Goal: Transaction & Acquisition: Book appointment/travel/reservation

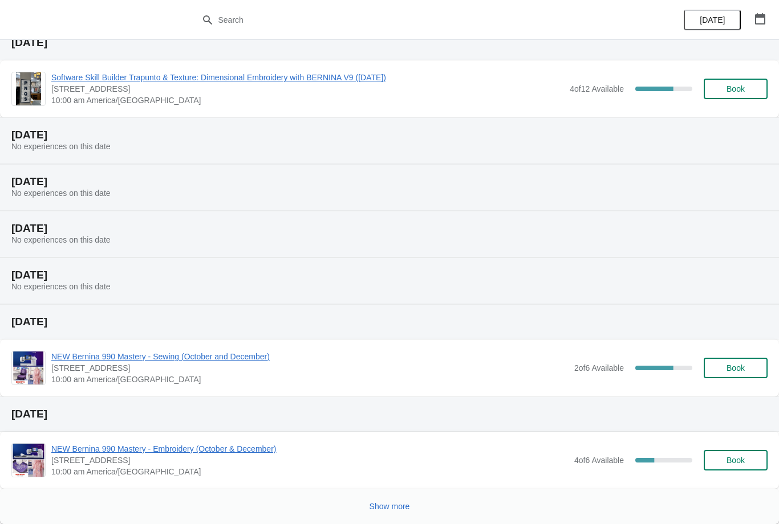
scroll to position [137, 0]
click at [390, 504] on span "Show more" at bounding box center [389, 506] width 40 height 9
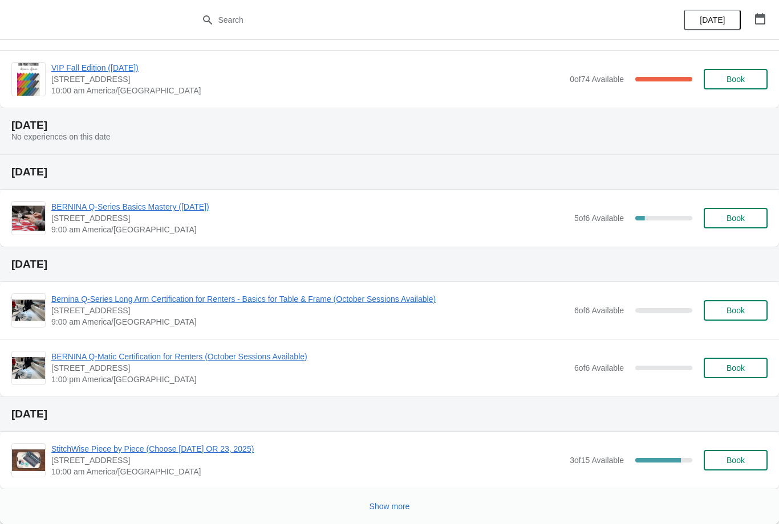
click at [408, 496] on button "Show more" at bounding box center [390, 506] width 50 height 21
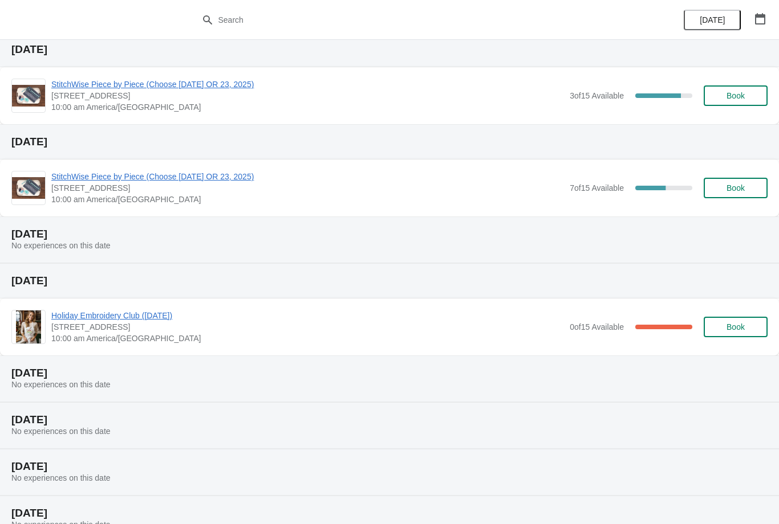
scroll to position [1344, 0]
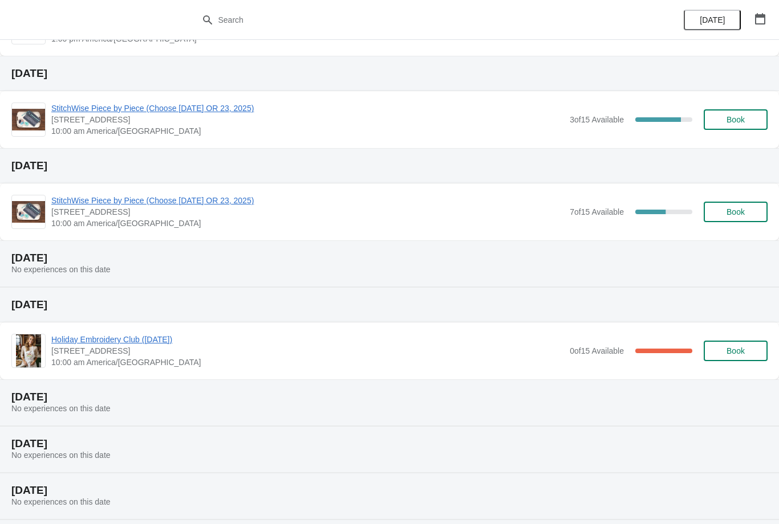
click at [251, 195] on span "StitchWise Piece by Piece (Choose [DATE] OR 23, 2025)" at bounding box center [307, 200] width 512 height 11
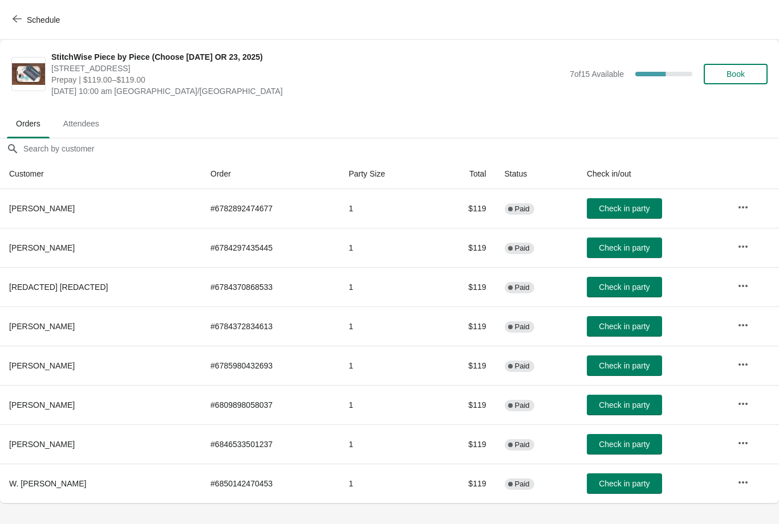
click at [82, 122] on span "Attendees" at bounding box center [81, 123] width 54 height 21
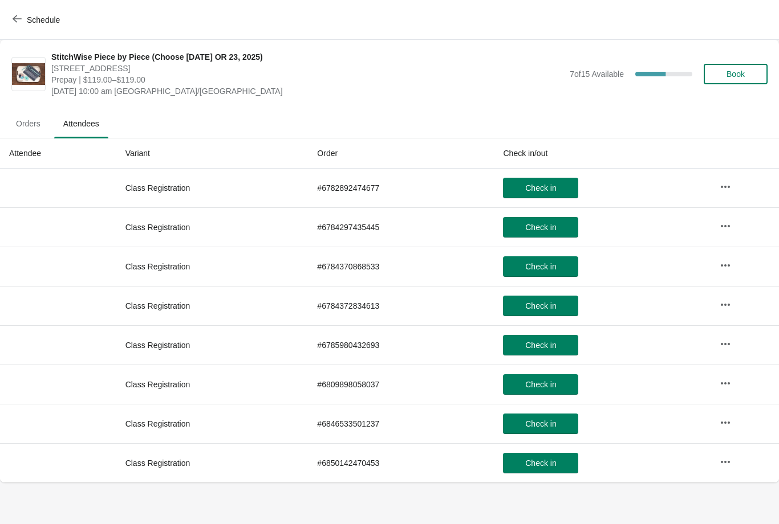
click at [22, 133] on span "Orders" at bounding box center [28, 123] width 43 height 21
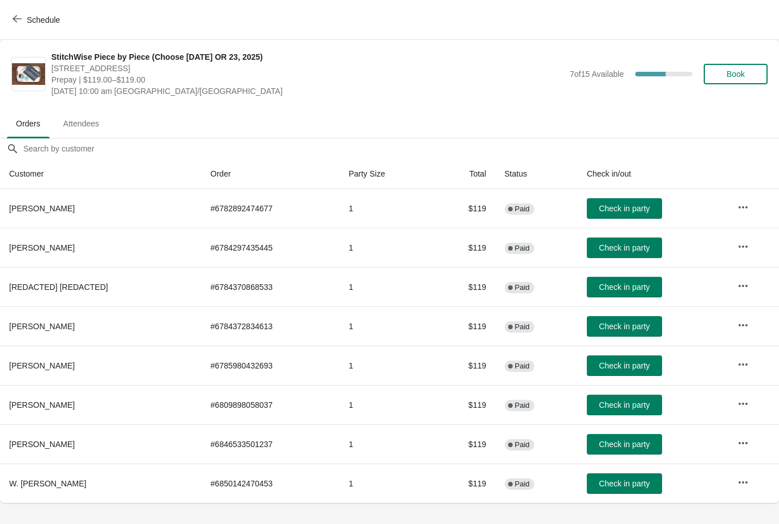
click at [18, 14] on icon "button" at bounding box center [17, 18] width 9 height 9
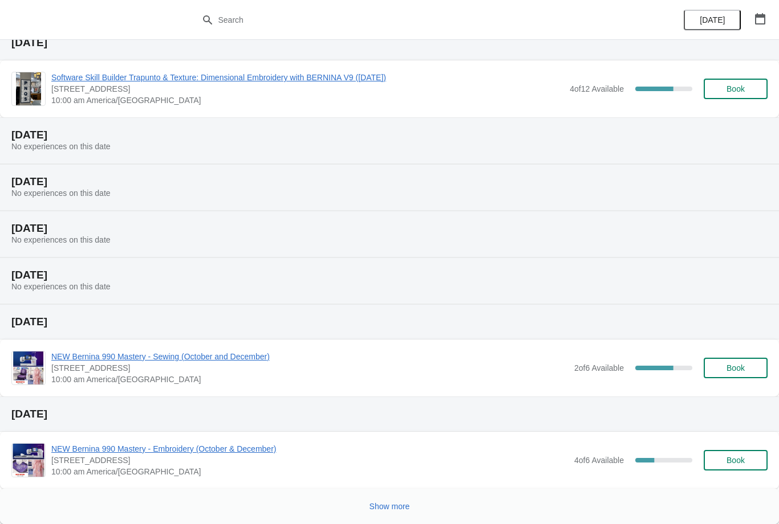
scroll to position [137, 0]
click at [387, 506] on span "Show more" at bounding box center [389, 506] width 40 height 9
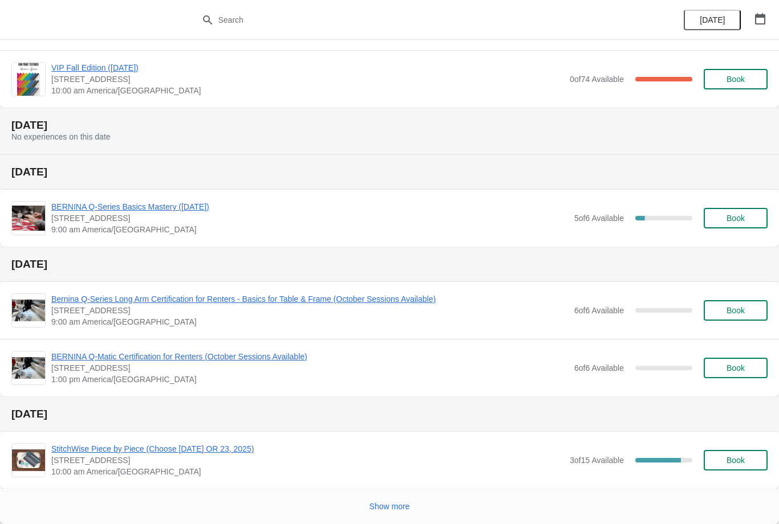
scroll to position [1003, 0]
click at [392, 504] on span "Show more" at bounding box center [389, 506] width 40 height 9
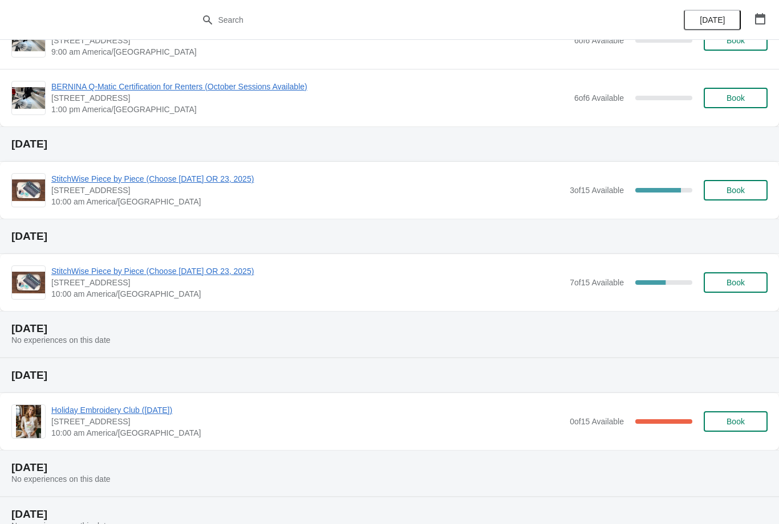
scroll to position [1271, 0]
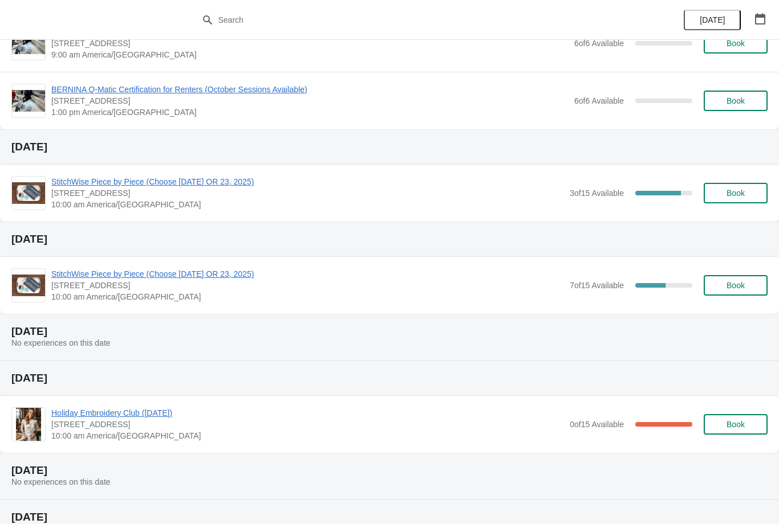
click at [751, 276] on button "Book" at bounding box center [735, 285] width 64 height 21
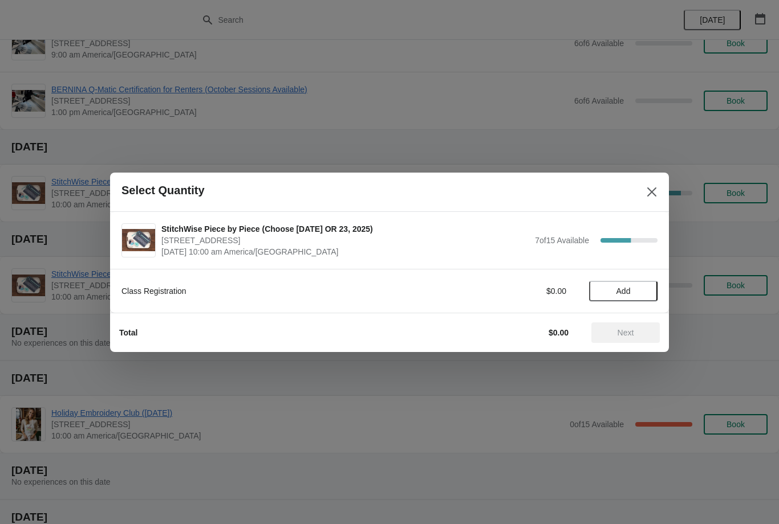
click at [632, 288] on span "Add" at bounding box center [623, 291] width 48 height 9
click at [620, 326] on button "Next" at bounding box center [625, 333] width 68 height 21
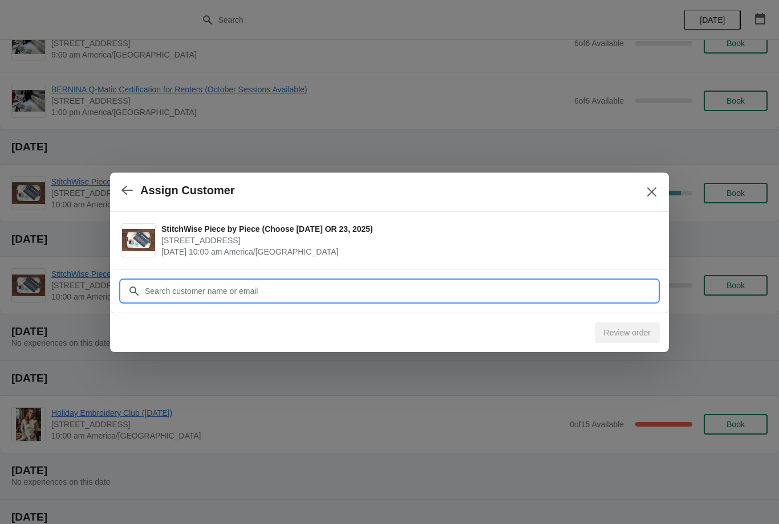
click at [474, 286] on input "Customer" at bounding box center [400, 291] width 513 height 21
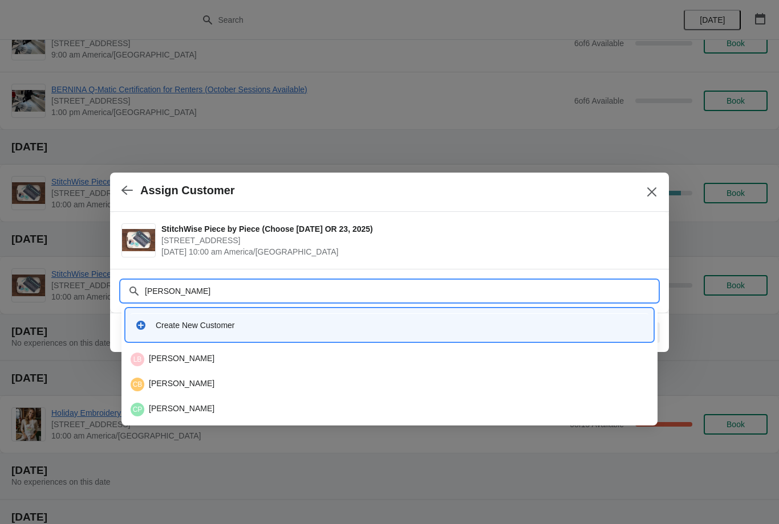
type input "[PERSON_NAME]"
click at [206, 403] on div "LM Linda Mansfield" at bounding box center [390, 410] width 518 height 14
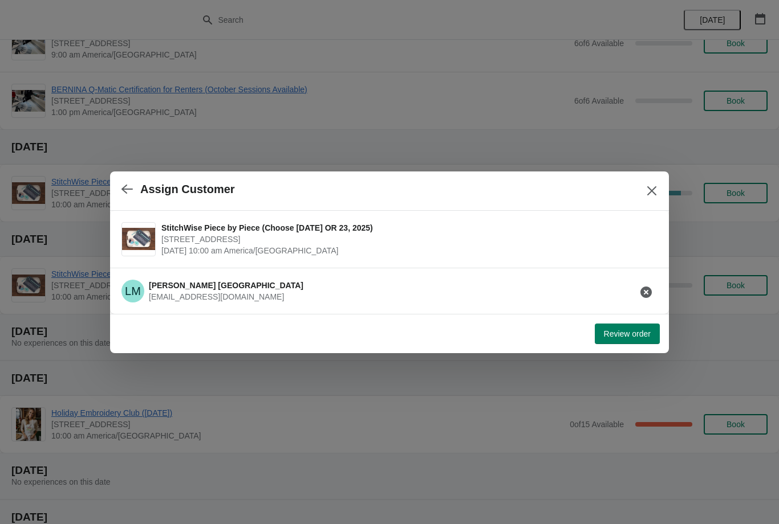
click at [200, 292] on span "lmansfield0248@gmail.com" at bounding box center [216, 296] width 135 height 9
click at [606, 337] on span "Review order" at bounding box center [627, 333] width 47 height 9
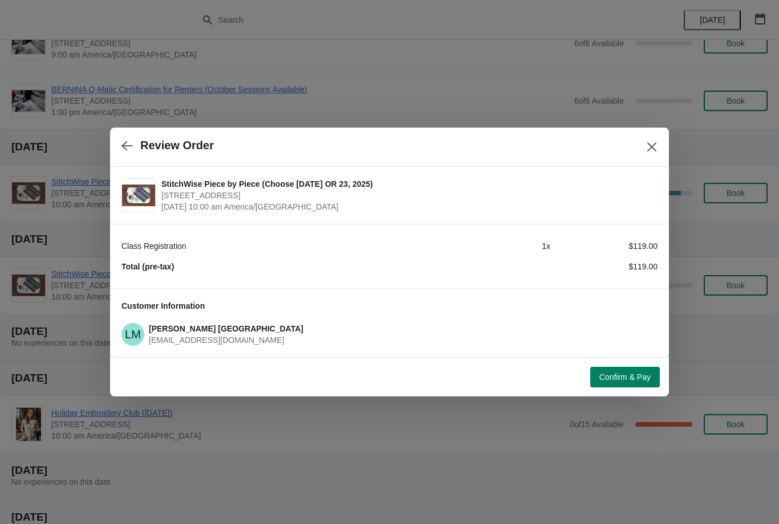
click at [610, 368] on button "Confirm & Pay" at bounding box center [625, 377] width 70 height 21
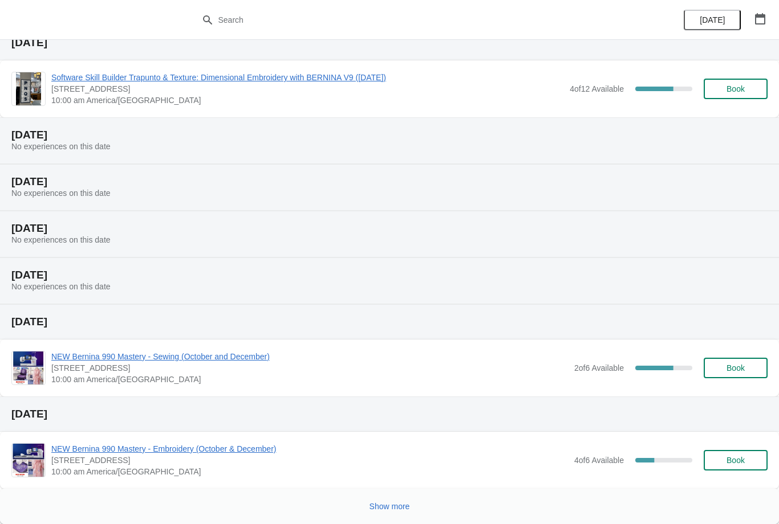
scroll to position [137, 0]
click at [401, 501] on button "Show more" at bounding box center [390, 506] width 50 height 21
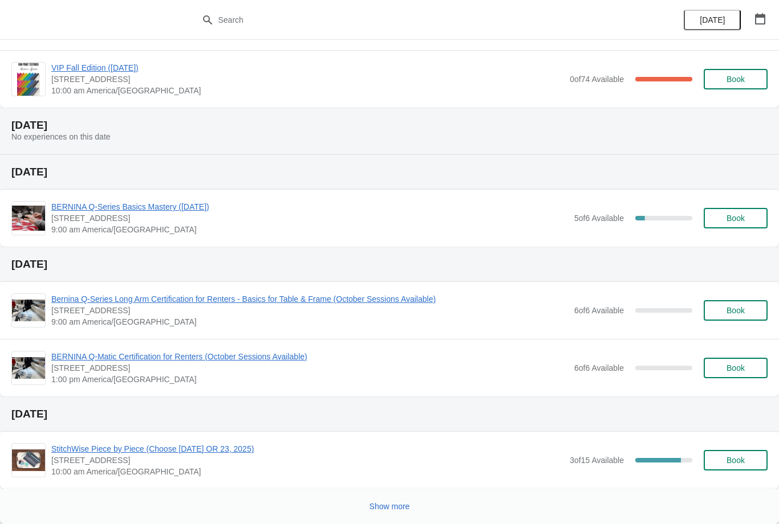
scroll to position [1003, 0]
click at [381, 500] on button "Show more" at bounding box center [390, 506] width 50 height 21
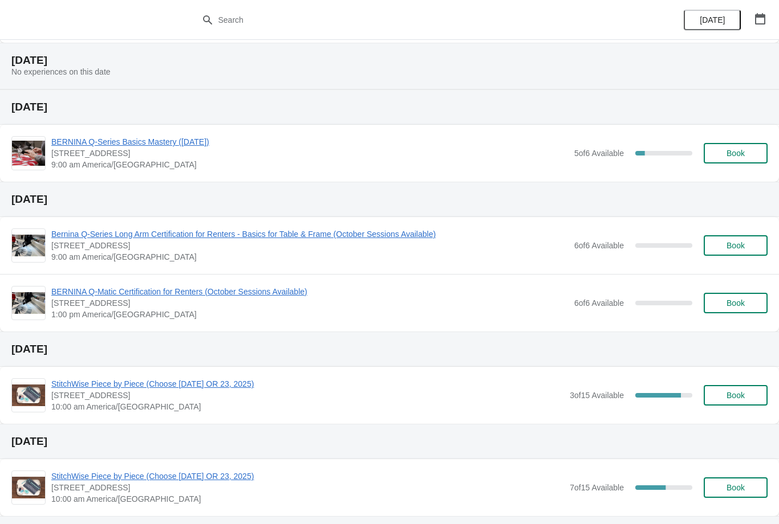
scroll to position [1101, 0]
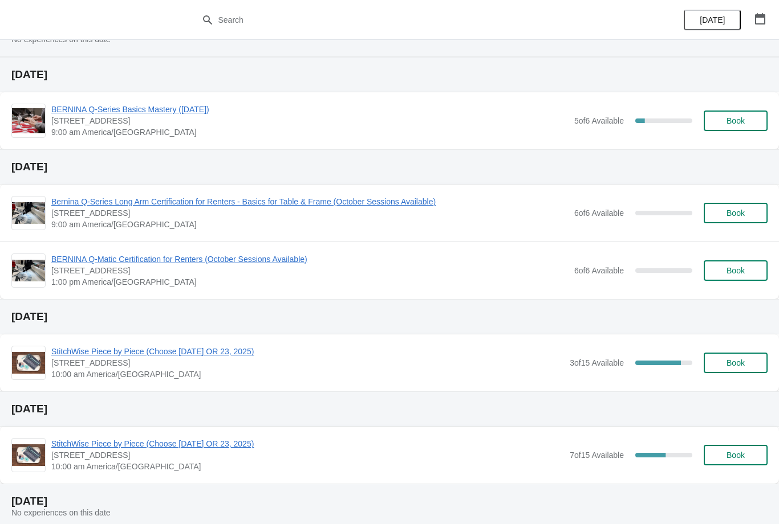
click at [737, 445] on button "Book" at bounding box center [735, 455] width 64 height 21
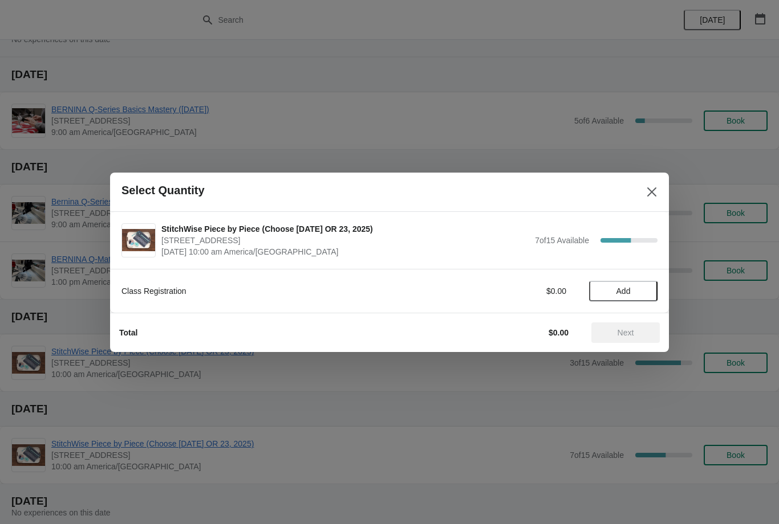
click at [625, 289] on span "Add" at bounding box center [623, 291] width 14 height 9
click at [635, 332] on span "Next" at bounding box center [625, 332] width 50 height 9
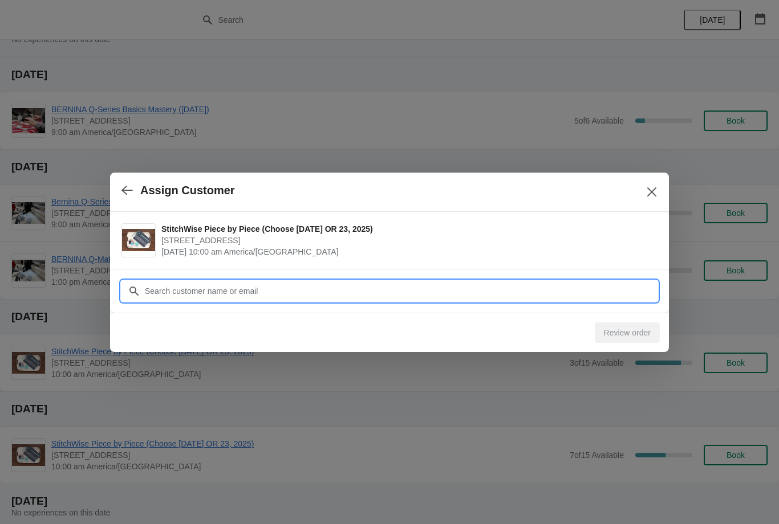
click at [265, 294] on input "Customer" at bounding box center [400, 291] width 513 height 21
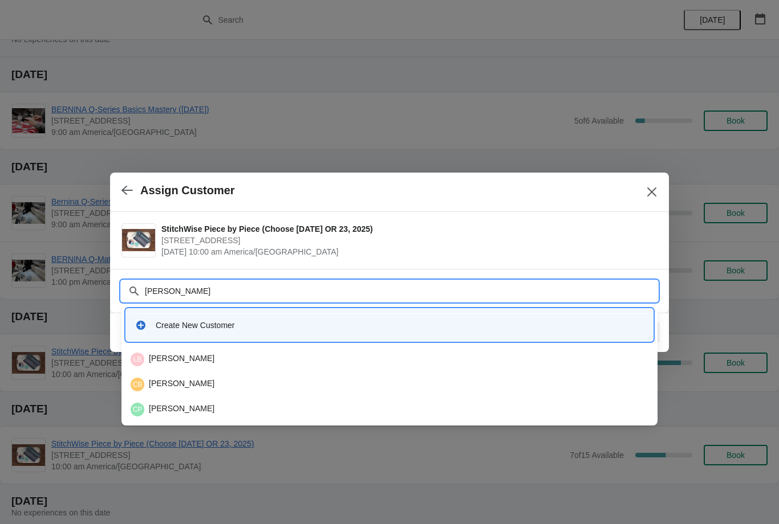
type input "[PERSON_NAME]"
